Goal: Transaction & Acquisition: Purchase product/service

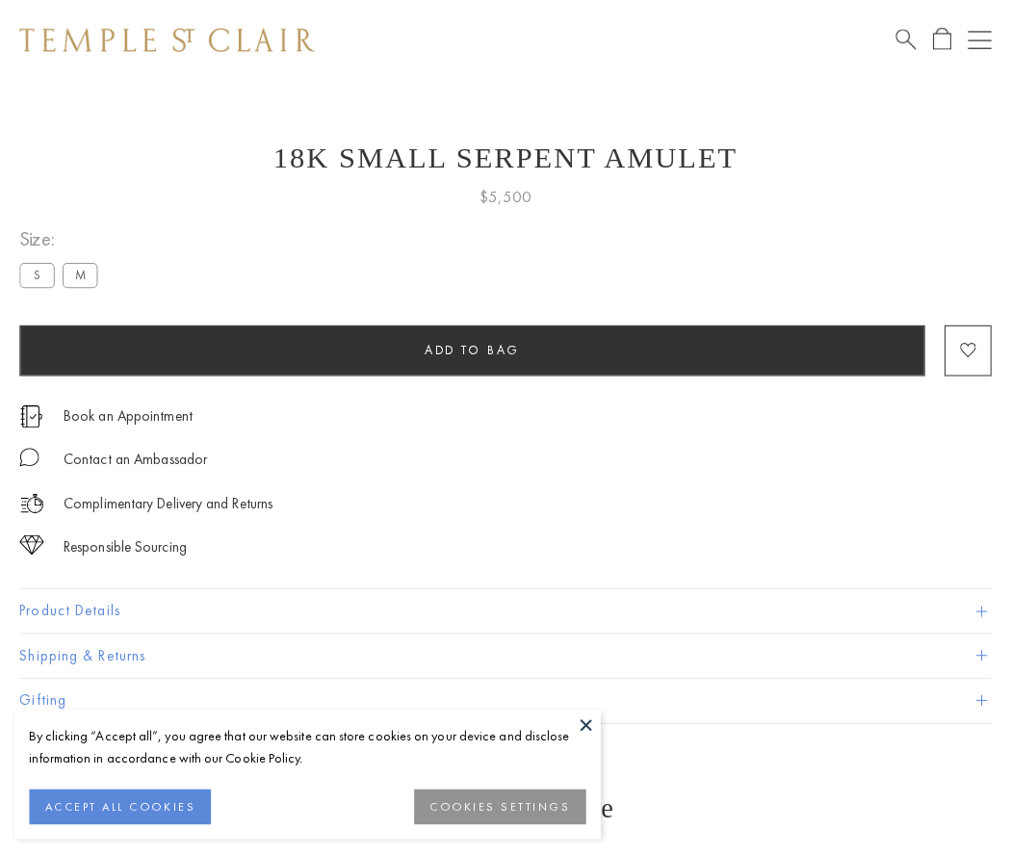
scroll to position [77, 0]
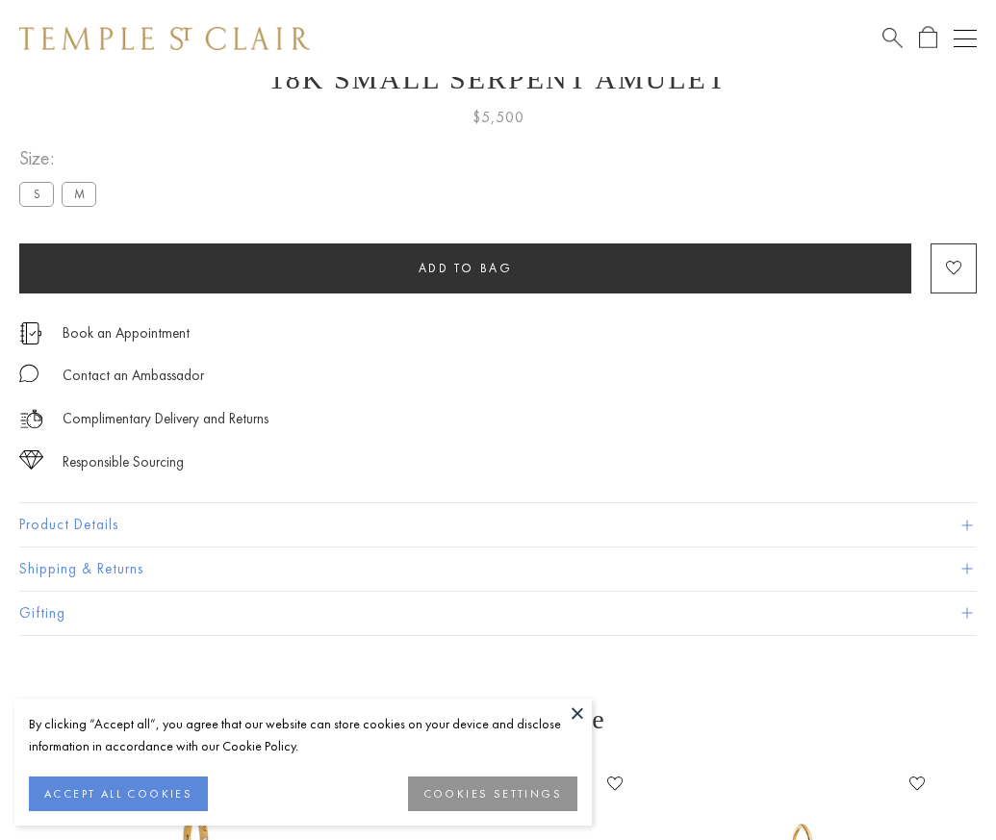
click at [465, 268] on span "Add to bag" at bounding box center [466, 268] width 94 height 16
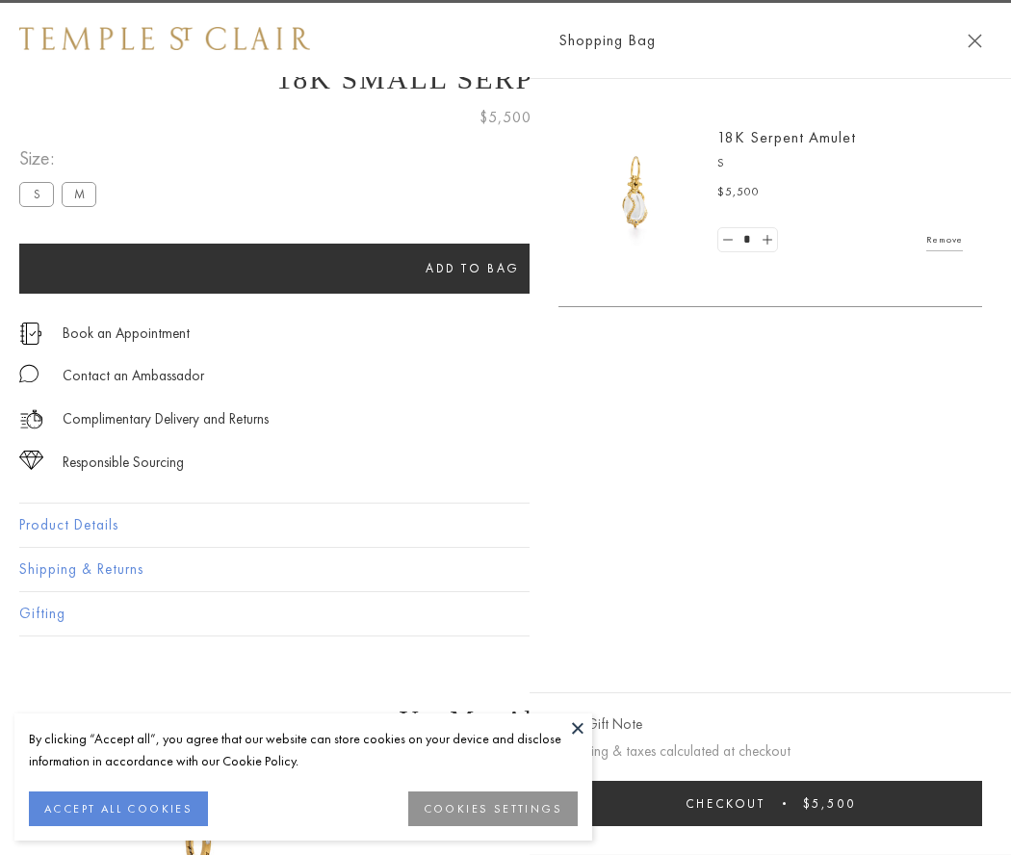
click at [805, 803] on button "Checkout $5,500" at bounding box center [770, 803] width 424 height 45
